Goal: Task Accomplishment & Management: Complete application form

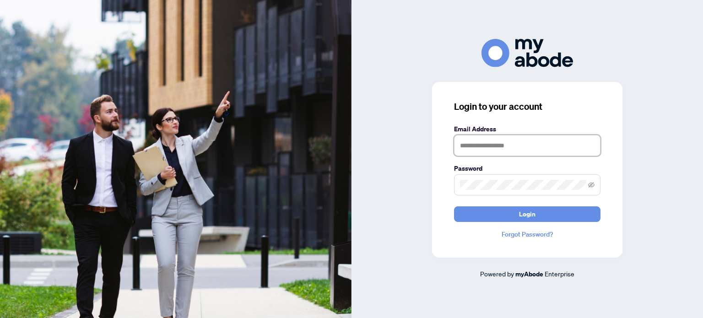
click at [476, 146] on input "text" at bounding box center [527, 145] width 146 height 21
type input "**********"
click at [454, 206] on button "Login" at bounding box center [527, 214] width 146 height 16
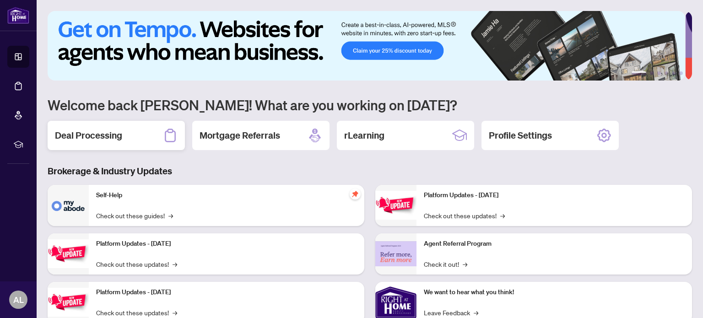
click at [135, 134] on div "Deal Processing" at bounding box center [116, 135] width 137 height 29
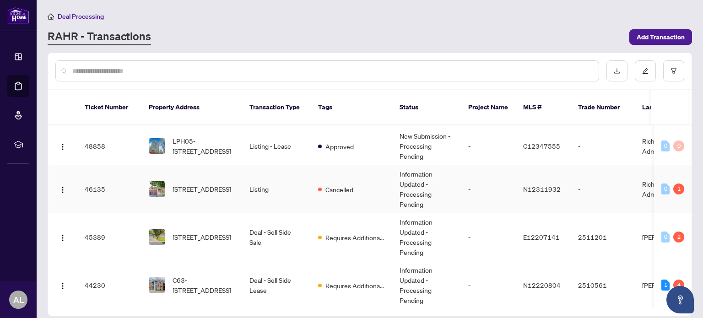
scroll to position [229, 0]
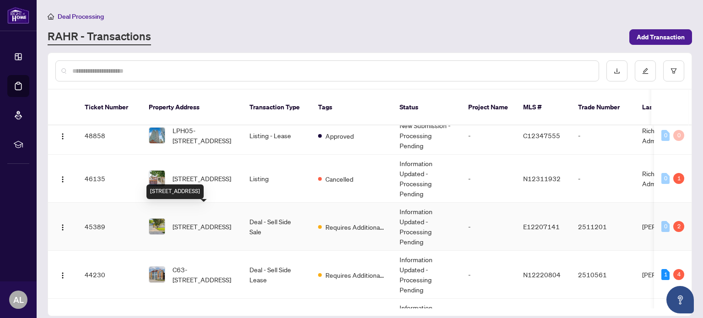
click at [200, 222] on span "[STREET_ADDRESS]" at bounding box center [202, 227] width 59 height 10
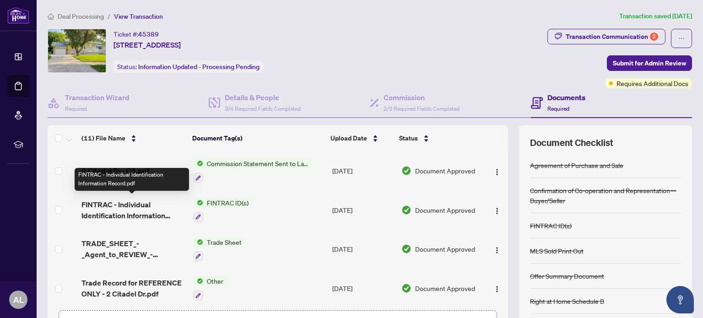
click at [133, 205] on span "FINTRAC - Individual Identification Information Record.pdf" at bounding box center [133, 210] width 104 height 22
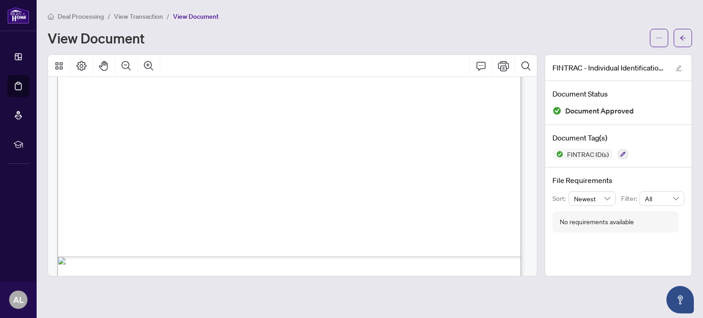
scroll to position [2266, 0]
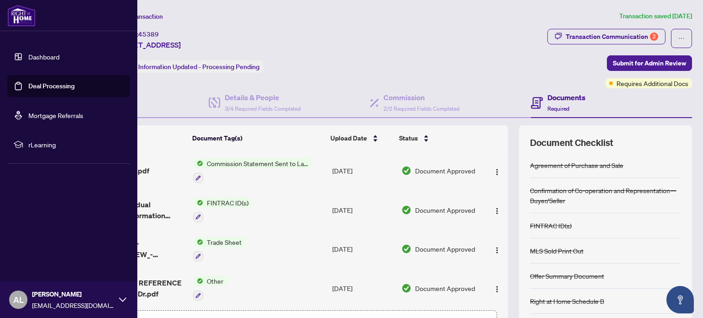
click at [18, 11] on img at bounding box center [21, 16] width 28 height 22
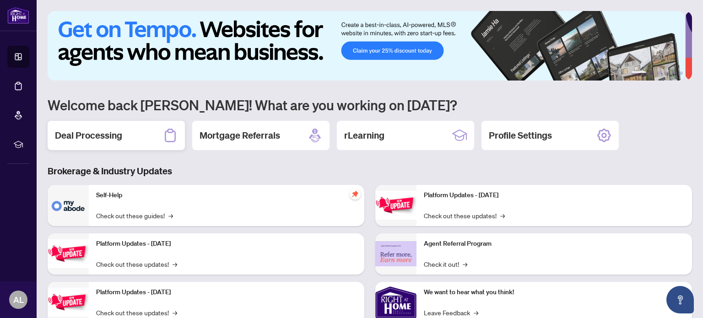
click at [124, 135] on div "Deal Processing" at bounding box center [116, 135] width 137 height 29
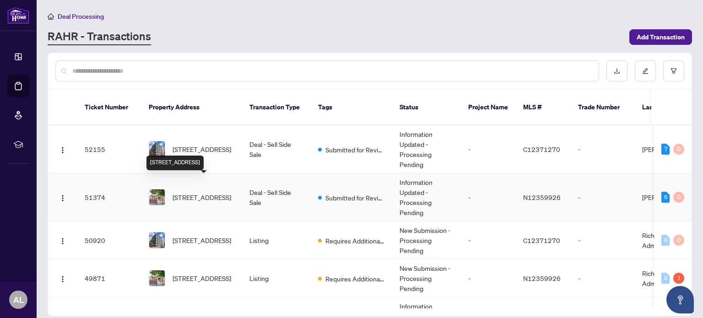
click at [201, 192] on span "[STREET_ADDRESS]" at bounding box center [202, 197] width 59 height 10
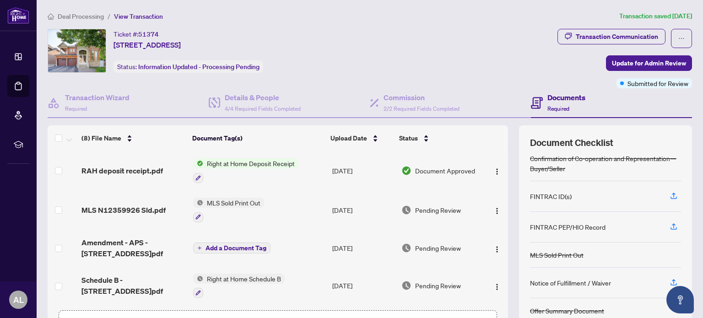
scroll to position [46, 0]
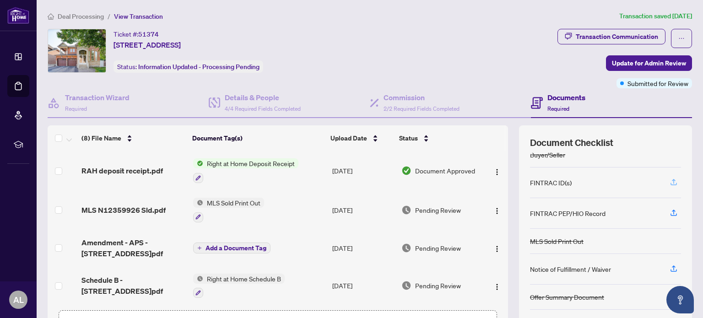
click at [673, 181] on button "button" at bounding box center [673, 183] width 15 height 16
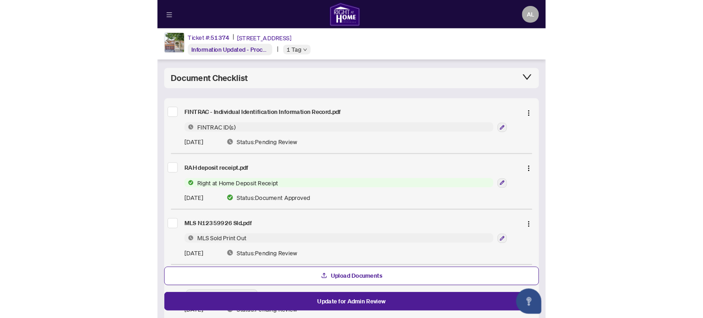
scroll to position [43, 0]
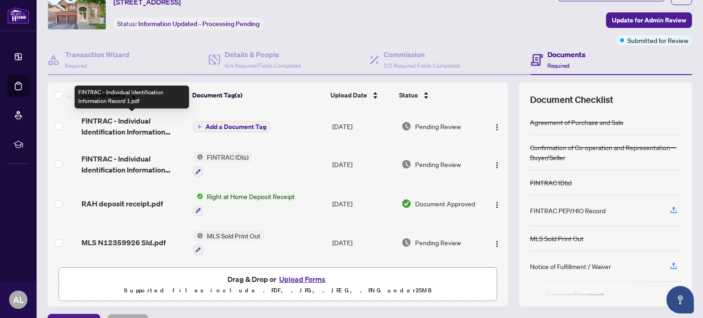
click at [128, 122] on span "FINTRAC - Individual Identification Information Record 1.pdf" at bounding box center [133, 126] width 104 height 22
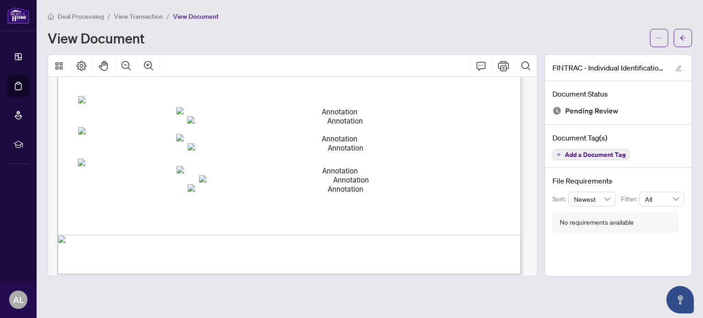
scroll to position [229, 0]
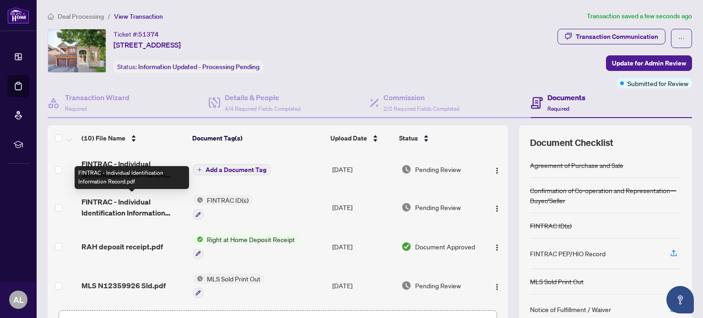
click at [140, 205] on span "FINTRAC - Individual Identification Information Record.pdf" at bounding box center [133, 207] width 104 height 22
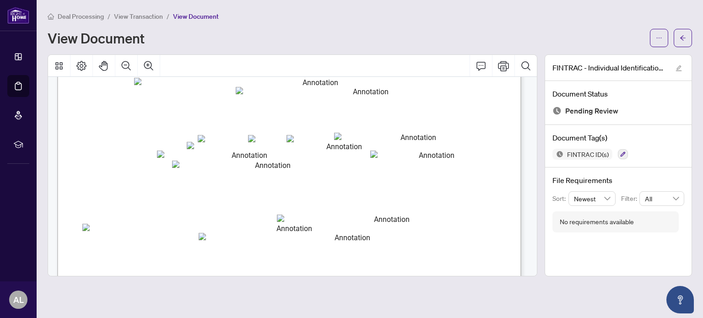
scroll to position [229, 0]
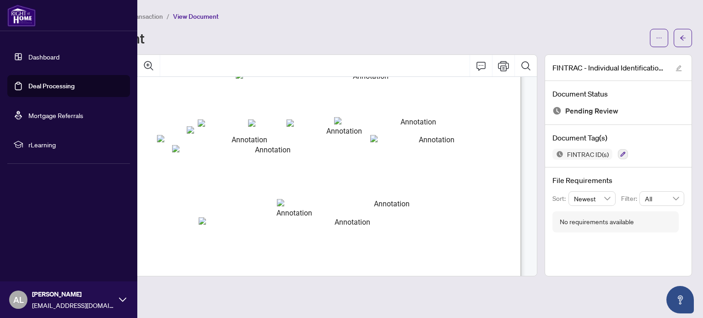
click at [11, 15] on img at bounding box center [21, 16] width 28 height 22
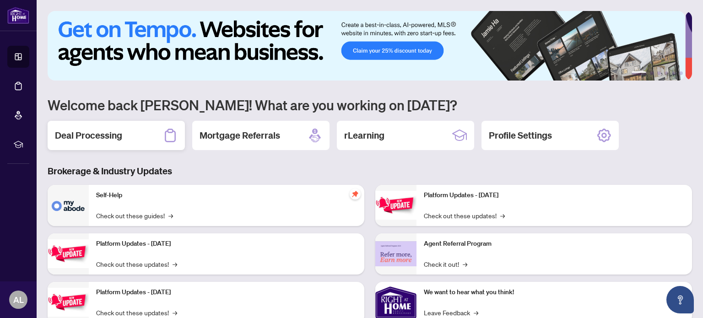
click at [97, 131] on h2 "Deal Processing" at bounding box center [88, 135] width 67 height 13
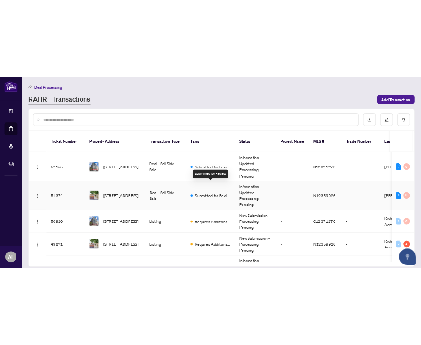
scroll to position [46, 0]
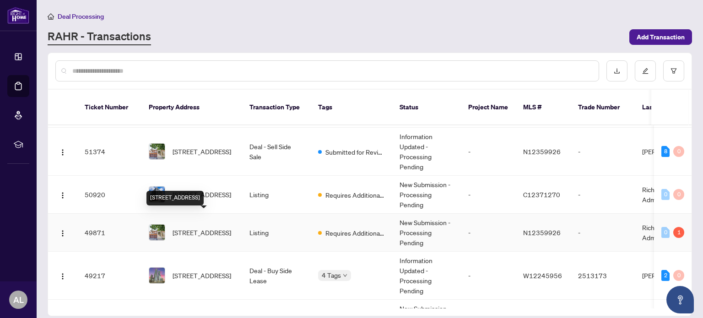
click at [198, 227] on span "[STREET_ADDRESS]" at bounding box center [202, 232] width 59 height 10
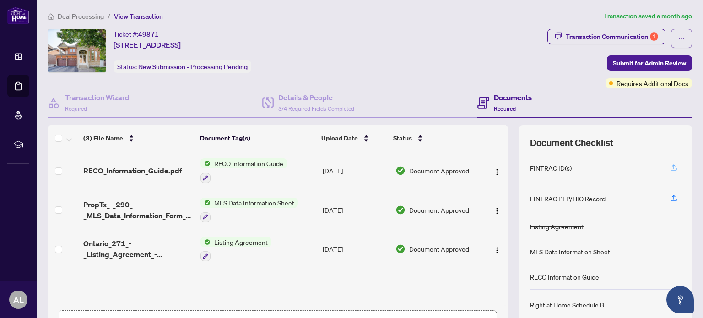
click at [670, 167] on icon "button" at bounding box center [674, 167] width 8 height 8
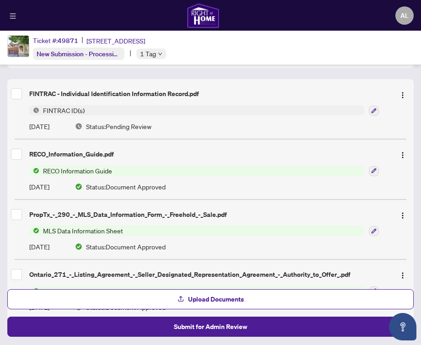
scroll to position [129, 0]
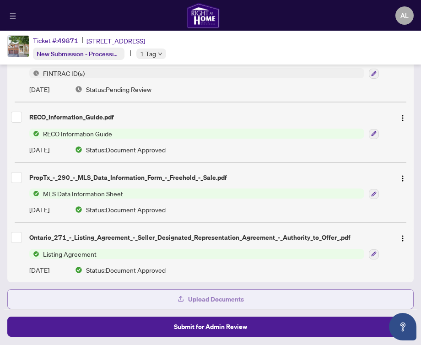
click at [200, 303] on span "Upload Documents" at bounding box center [216, 299] width 56 height 15
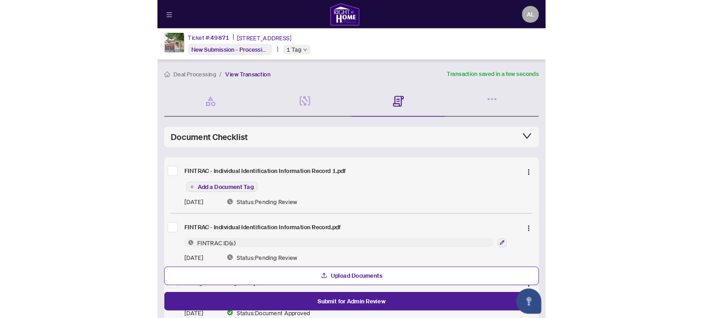
scroll to position [46, 0]
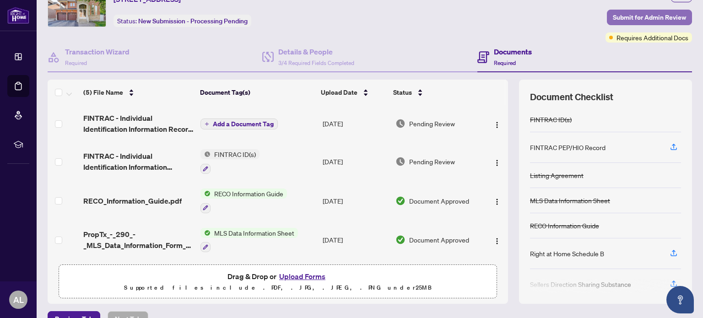
click at [647, 14] on span "Submit for Admin Review" at bounding box center [649, 17] width 73 height 15
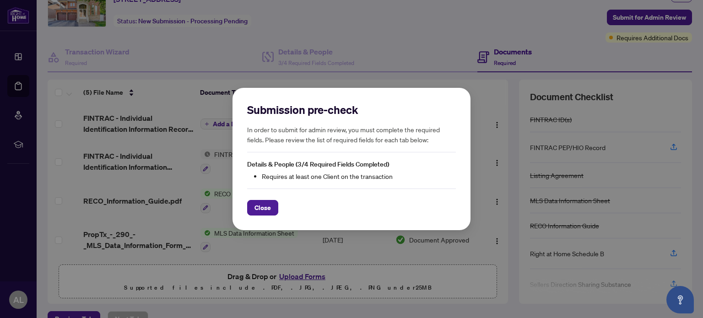
click at [264, 208] on span "Close" at bounding box center [262, 207] width 16 height 15
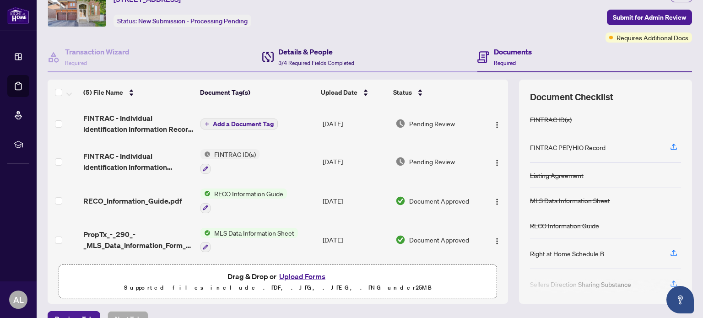
click at [304, 60] on span "3/4 Required Fields Completed" at bounding box center [316, 63] width 76 height 7
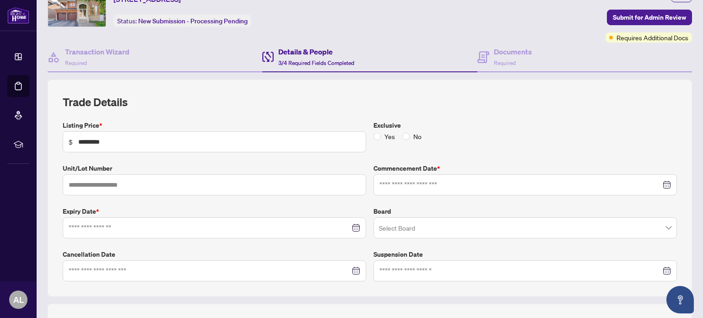
type input "**********"
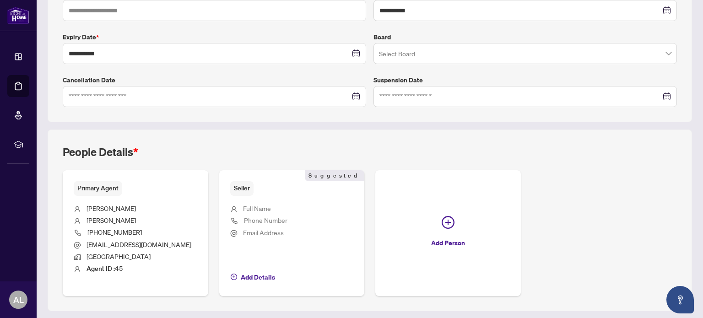
scroll to position [245, 0]
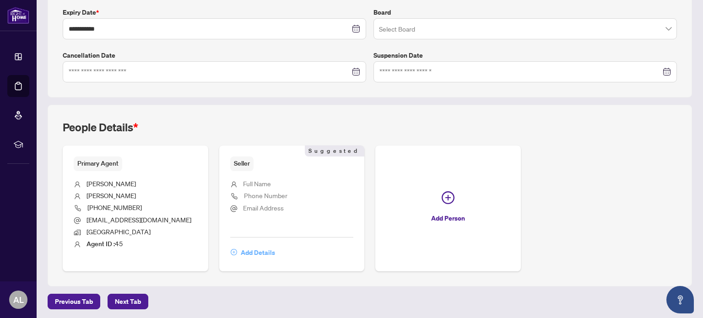
click at [251, 249] on span "Add Details" at bounding box center [258, 252] width 34 height 15
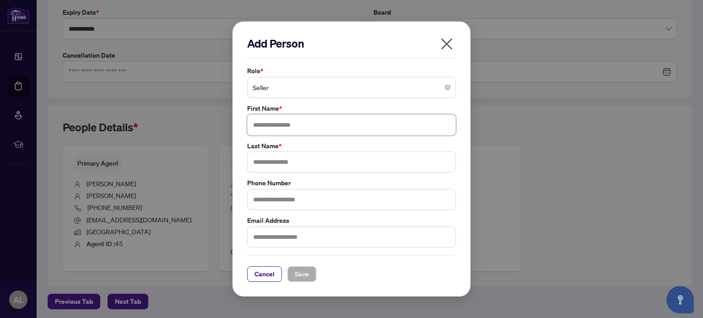
click at [289, 124] on input "text" at bounding box center [351, 124] width 209 height 21
type input "*****"
click at [311, 164] on input "text" at bounding box center [351, 162] width 209 height 21
type input "*****"
click at [307, 271] on span "Save" at bounding box center [302, 274] width 14 height 15
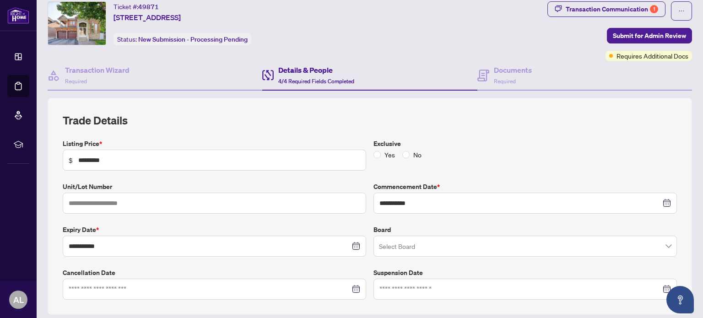
scroll to position [0, 0]
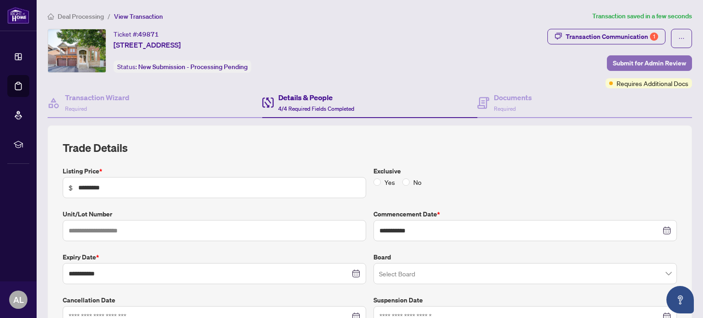
click at [645, 60] on span "Submit for Admin Review" at bounding box center [649, 63] width 73 height 15
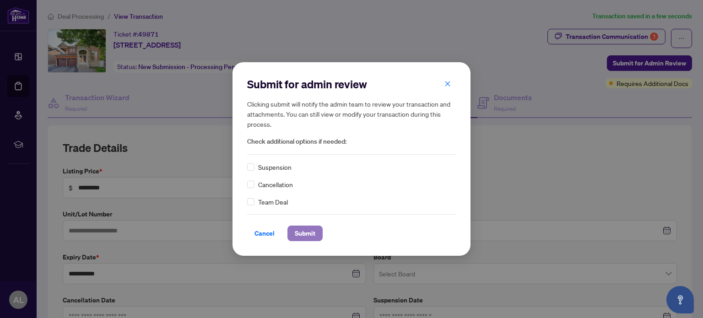
click at [310, 234] on span "Submit" at bounding box center [305, 233] width 21 height 15
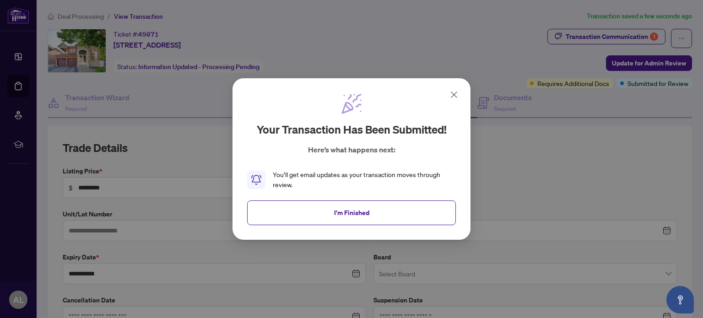
click at [366, 210] on span "I'm Finished" at bounding box center [351, 213] width 35 height 15
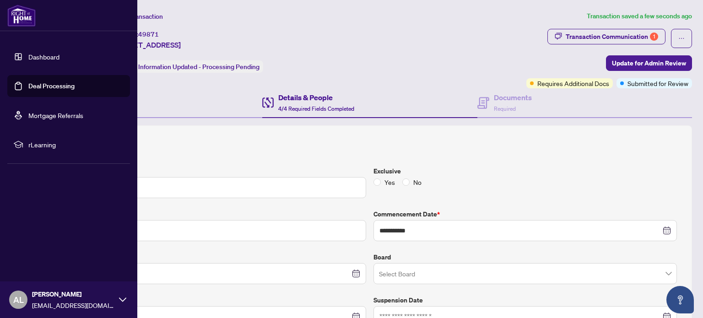
click at [18, 21] on img at bounding box center [21, 16] width 28 height 22
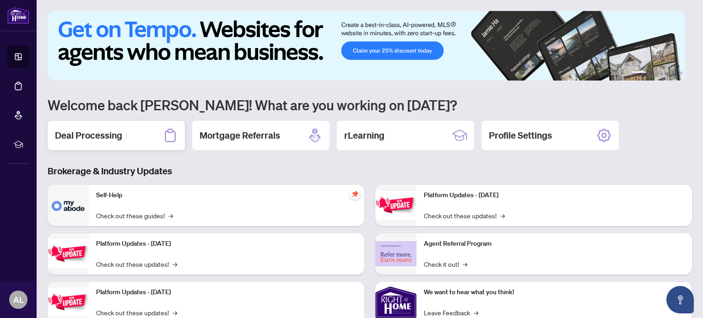
click at [124, 138] on div "Deal Processing" at bounding box center [116, 135] width 137 height 29
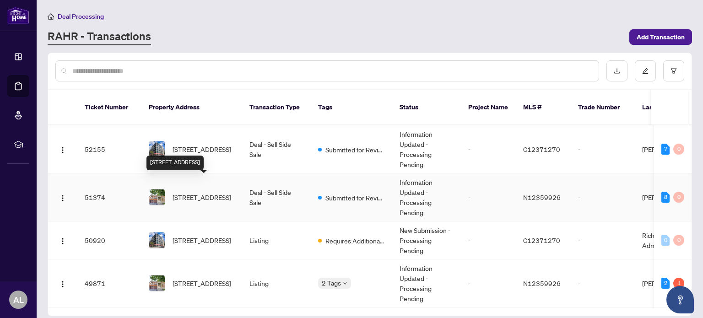
click at [209, 192] on span "[STREET_ADDRESS]" at bounding box center [202, 197] width 59 height 10
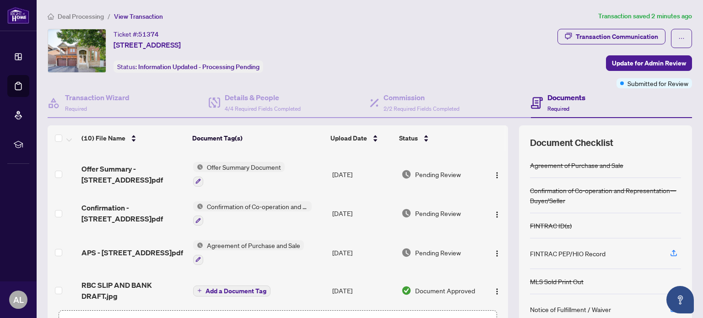
scroll to position [227, 0]
